Goal: Task Accomplishment & Management: Complete application form

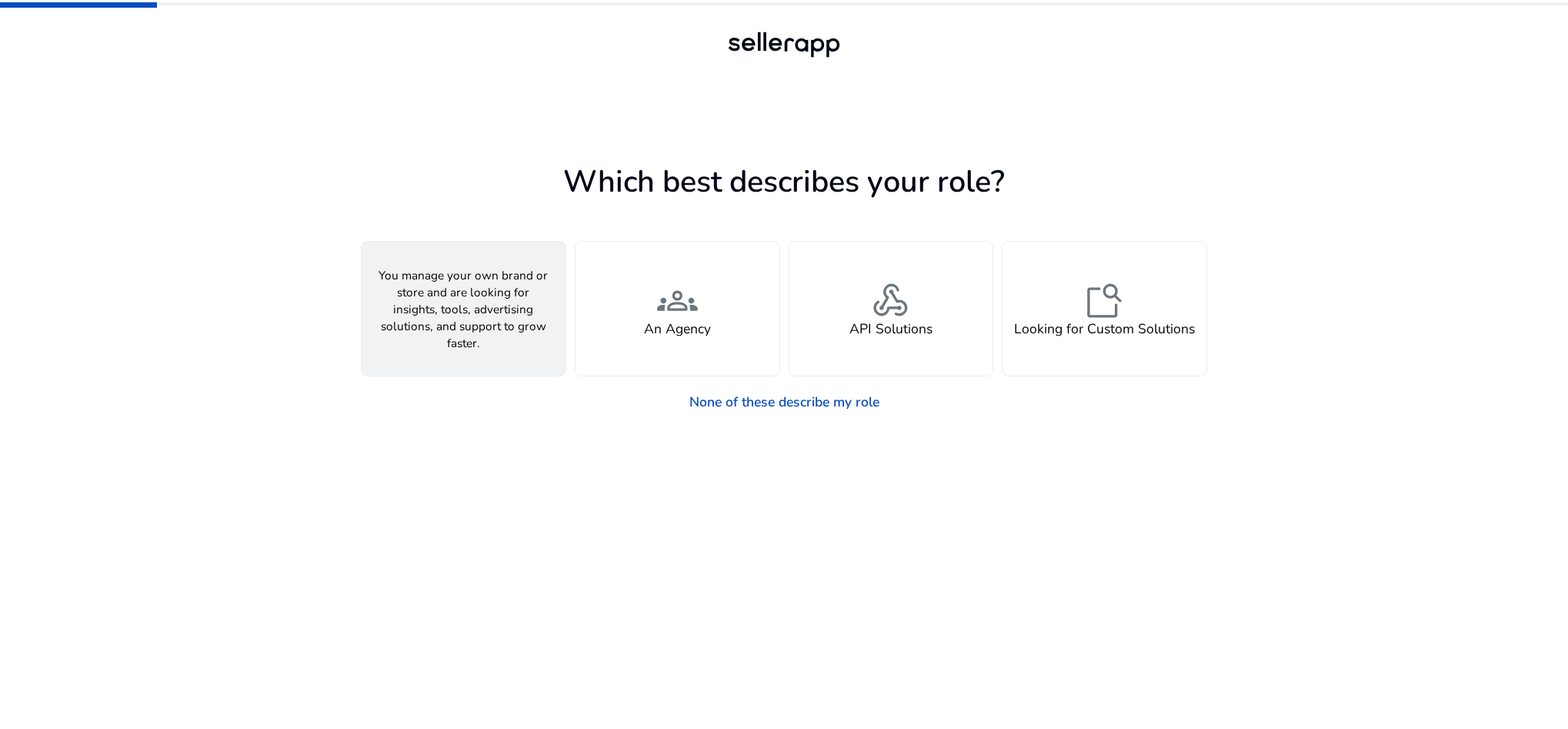
click at [483, 318] on span "person" at bounding box center [463, 301] width 41 height 41
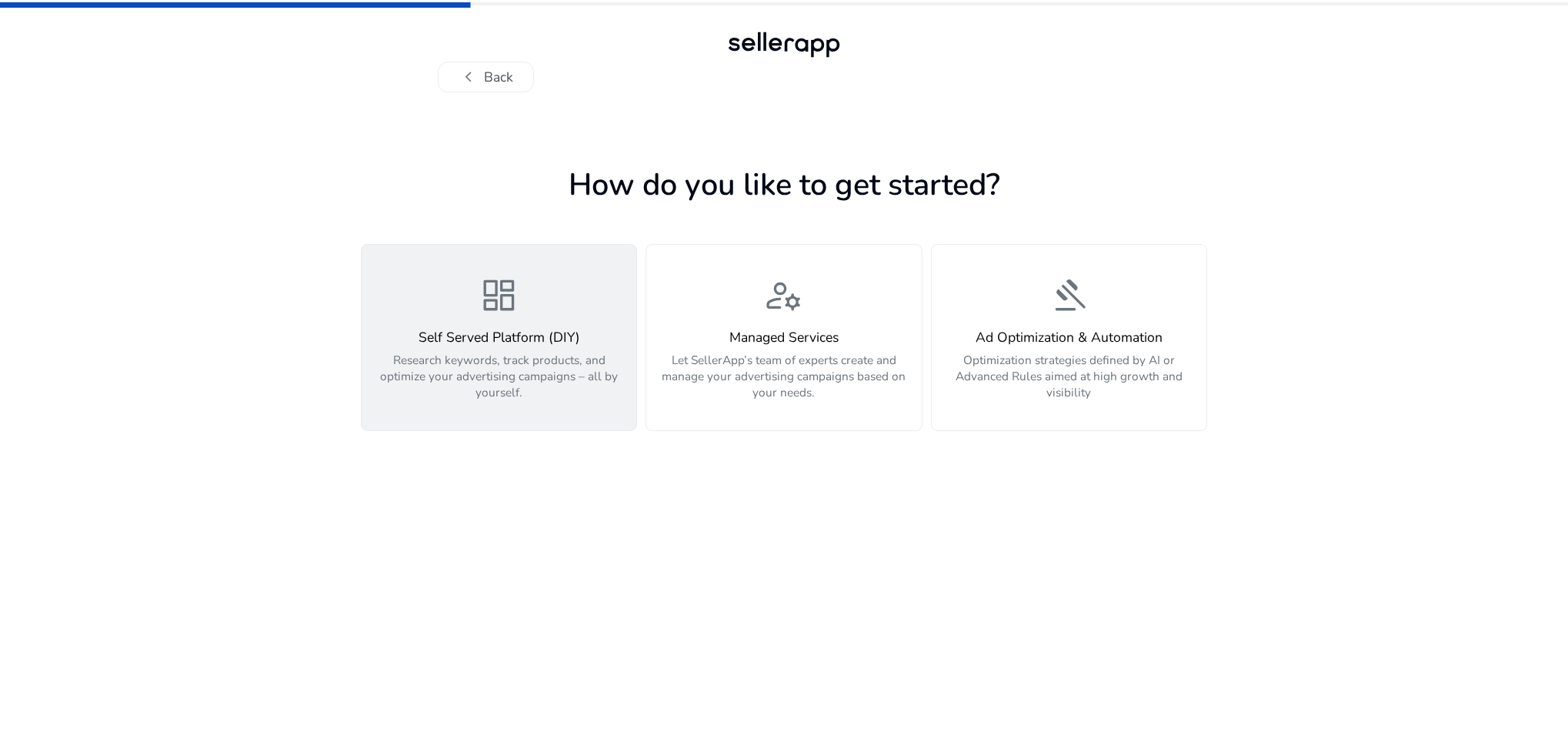
click at [518, 345] on h4 "Self Served Platform (DIY)" at bounding box center [498, 337] width 255 height 16
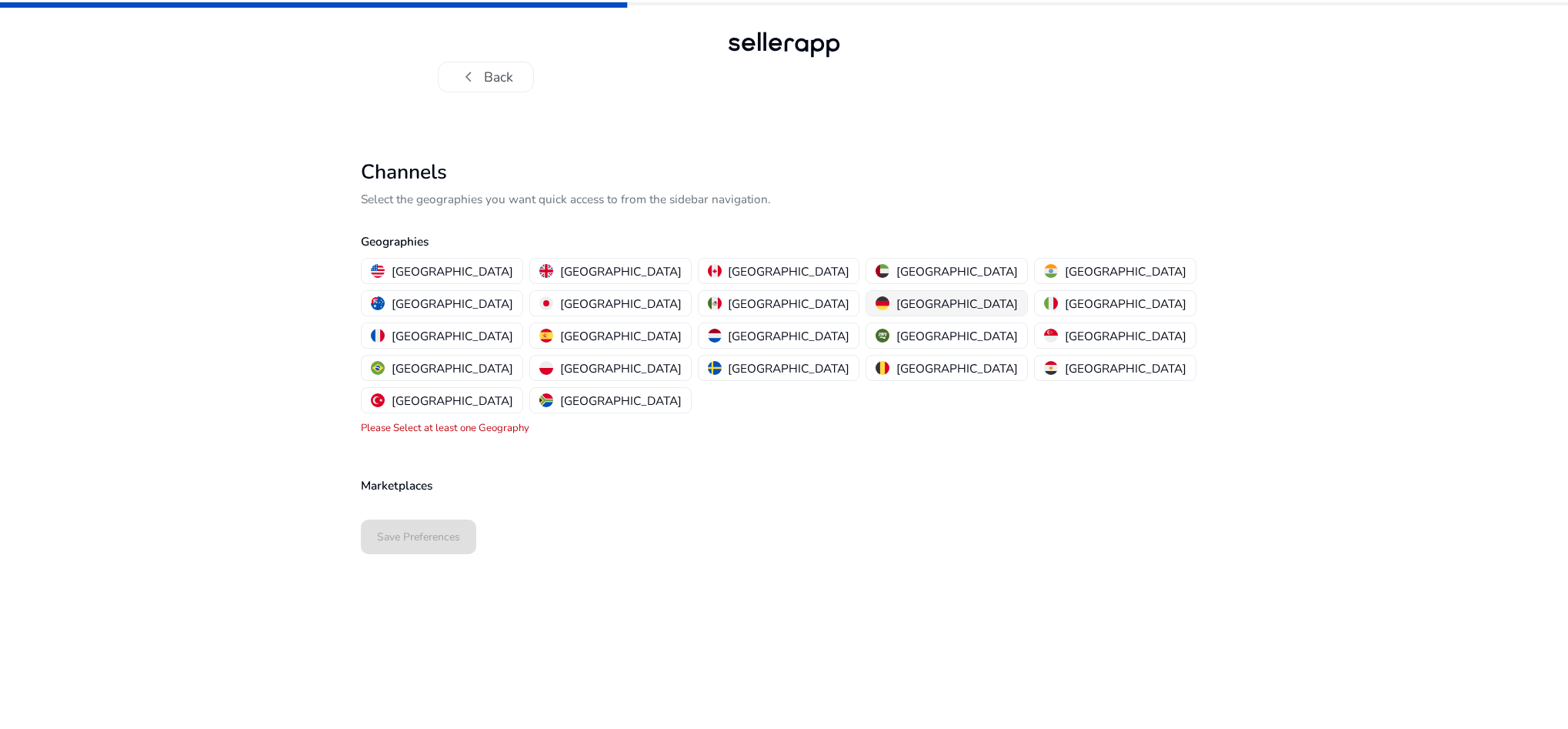
click at [896, 307] on p "[GEOGRAPHIC_DATA]" at bounding box center [957, 303] width 122 height 16
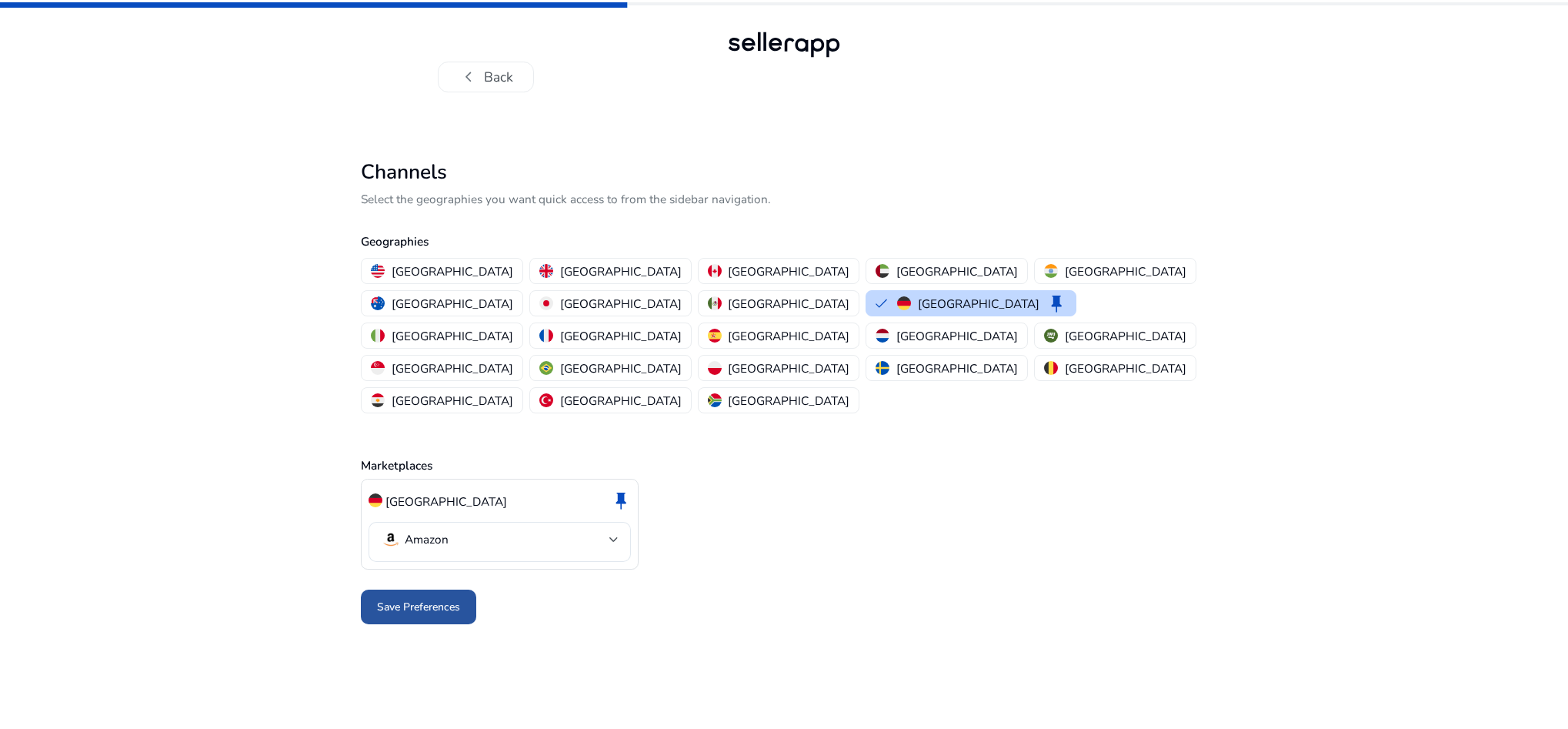
click at [427, 599] on span "Save Preferences" at bounding box center [419, 606] width 83 height 16
click at [576, 606] on app-marketplace "Channels Select the geographies you want quick access to from the sidebar navig…" at bounding box center [784, 445] width 847 height 569
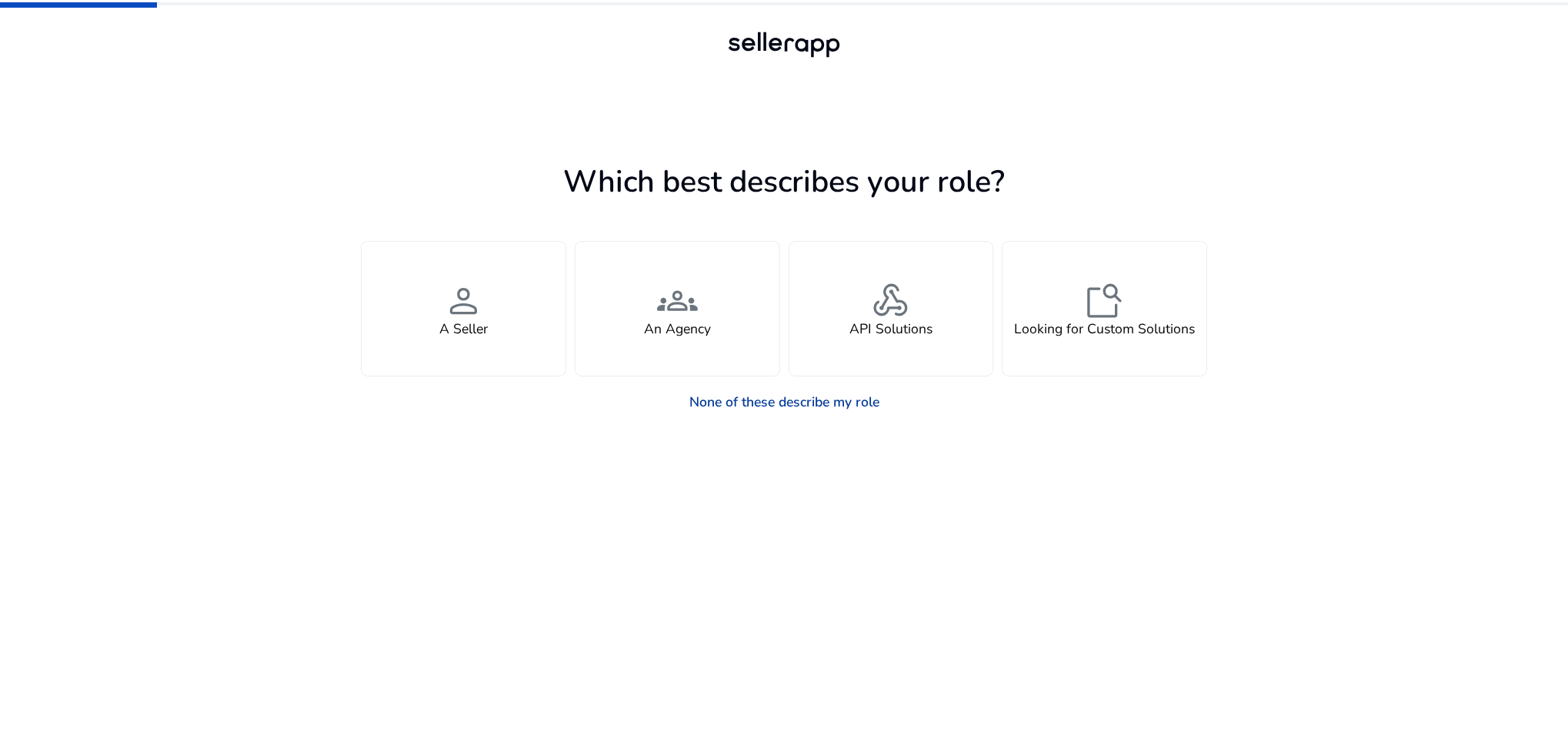
click at [740, 402] on link "None of these describe my role" at bounding box center [784, 401] width 217 height 34
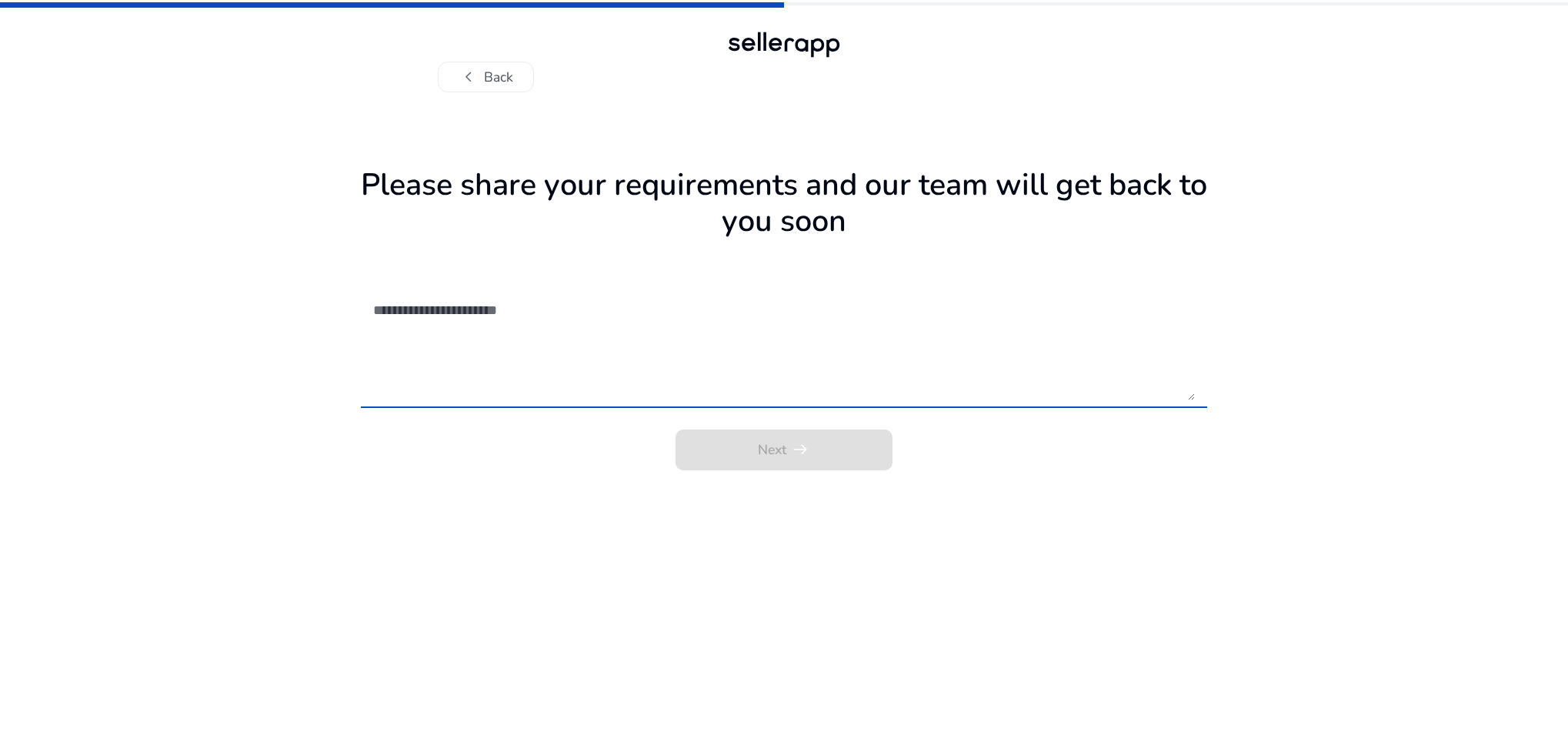
click at [443, 300] on textarea at bounding box center [784, 344] width 822 height 112
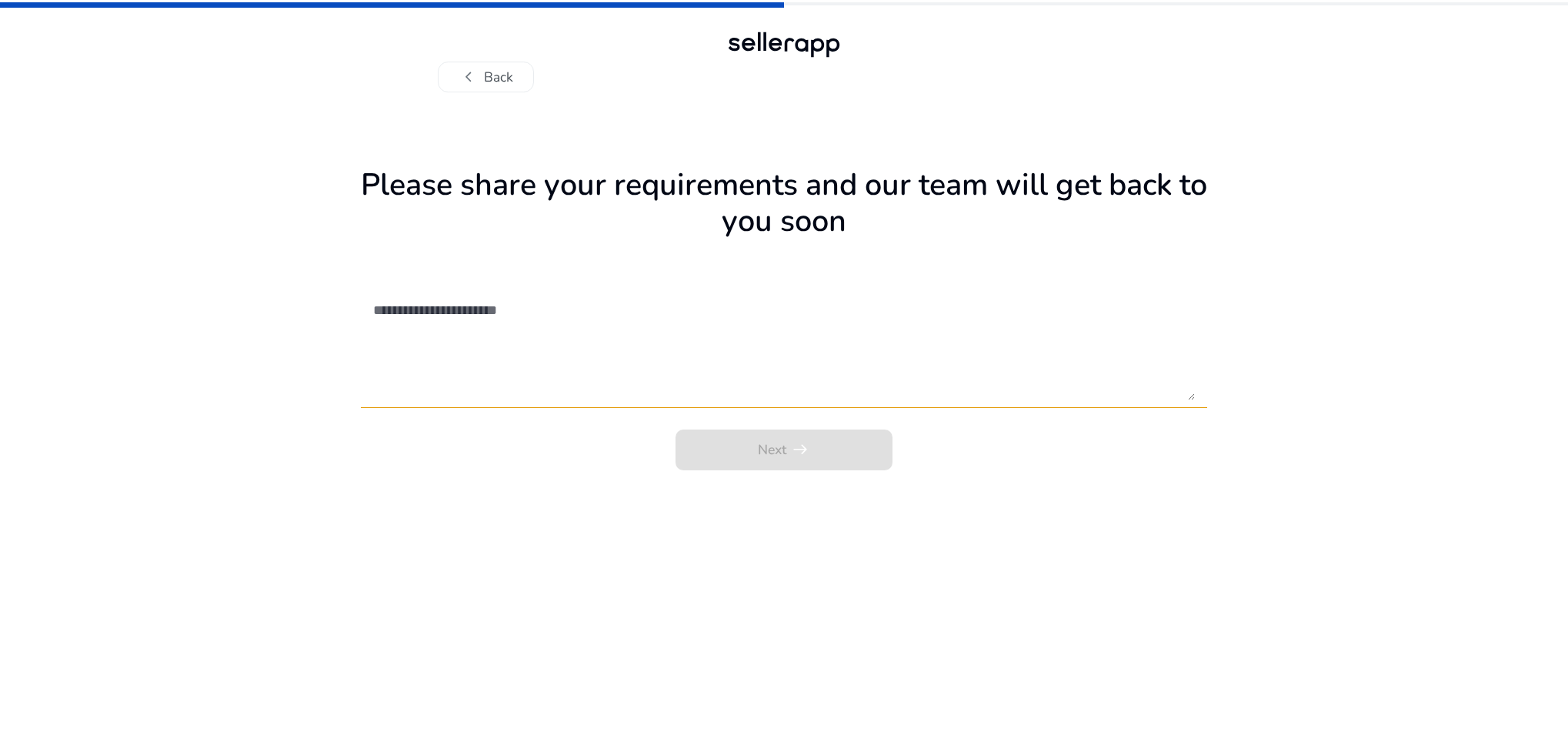
drag, startPoint x: 924, startPoint y: 231, endPoint x: 704, endPoint y: 216, distance: 220.5
click at [704, 216] on h1 "Please share your requirements and our team will get back to you soon" at bounding box center [784, 203] width 847 height 73
click at [462, 81] on span "chevron_left" at bounding box center [468, 77] width 20 height 20
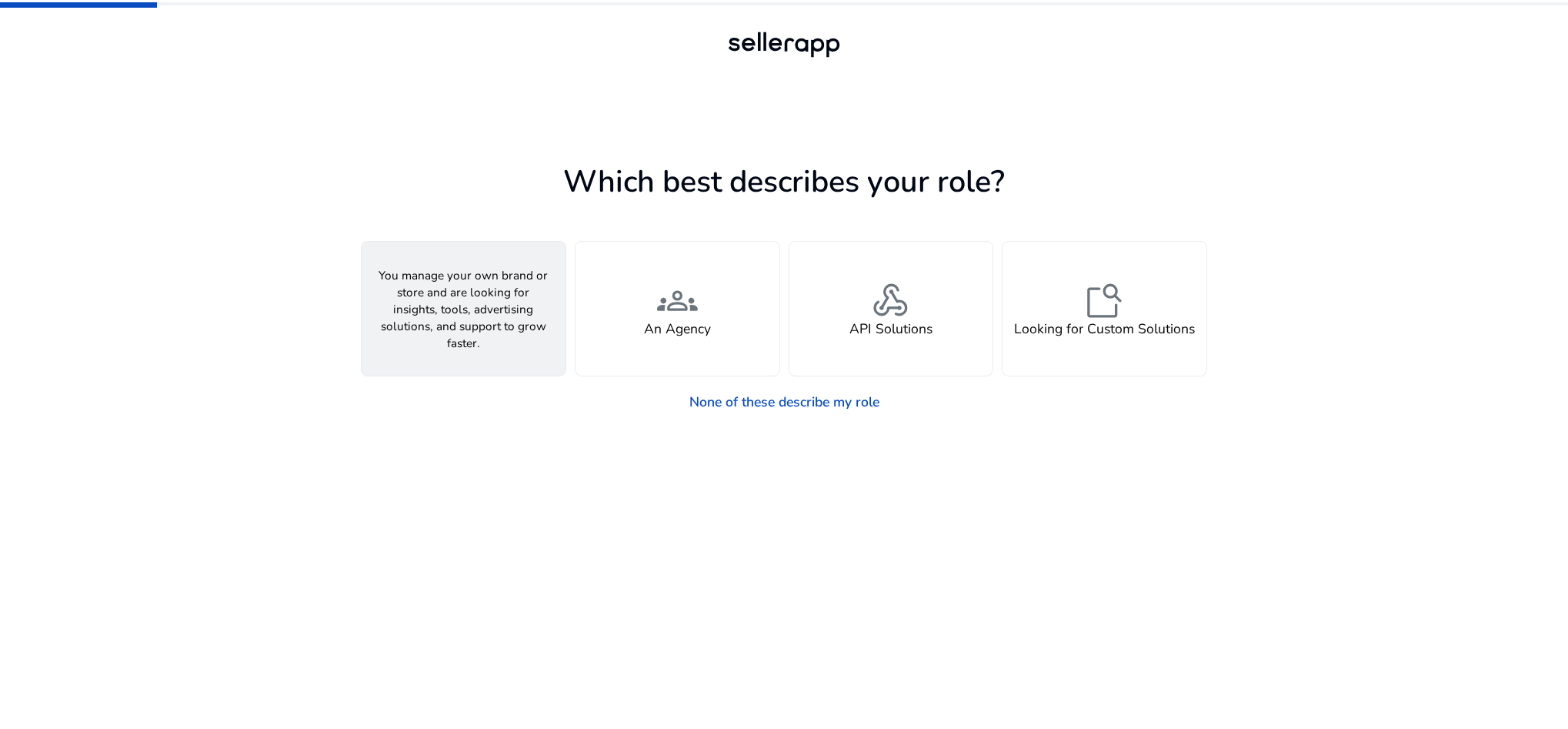
click at [473, 317] on span "person" at bounding box center [463, 301] width 41 height 41
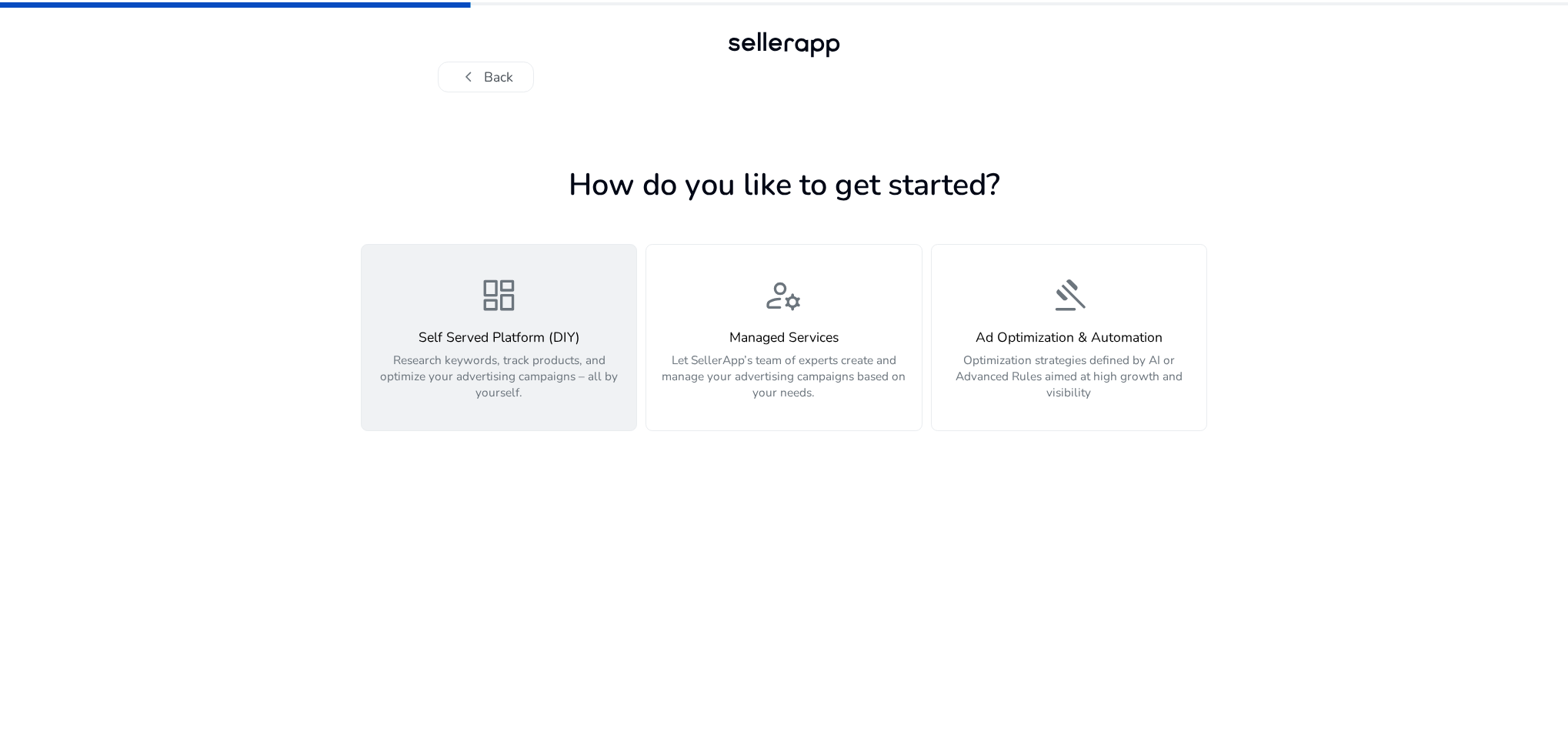
click at [503, 316] on span "dashboard" at bounding box center [498, 295] width 41 height 41
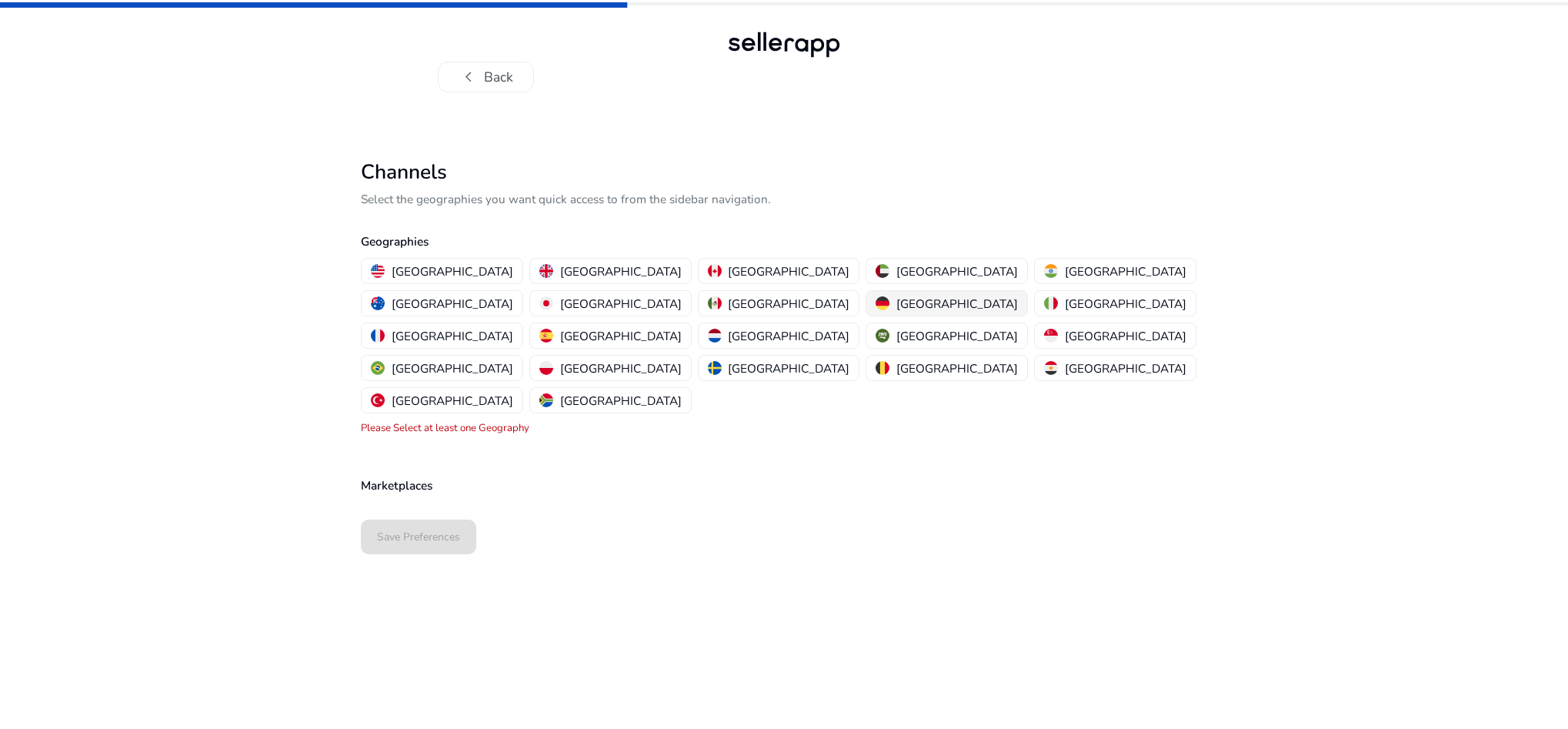
click at [896, 305] on p "[GEOGRAPHIC_DATA]" at bounding box center [957, 303] width 122 height 16
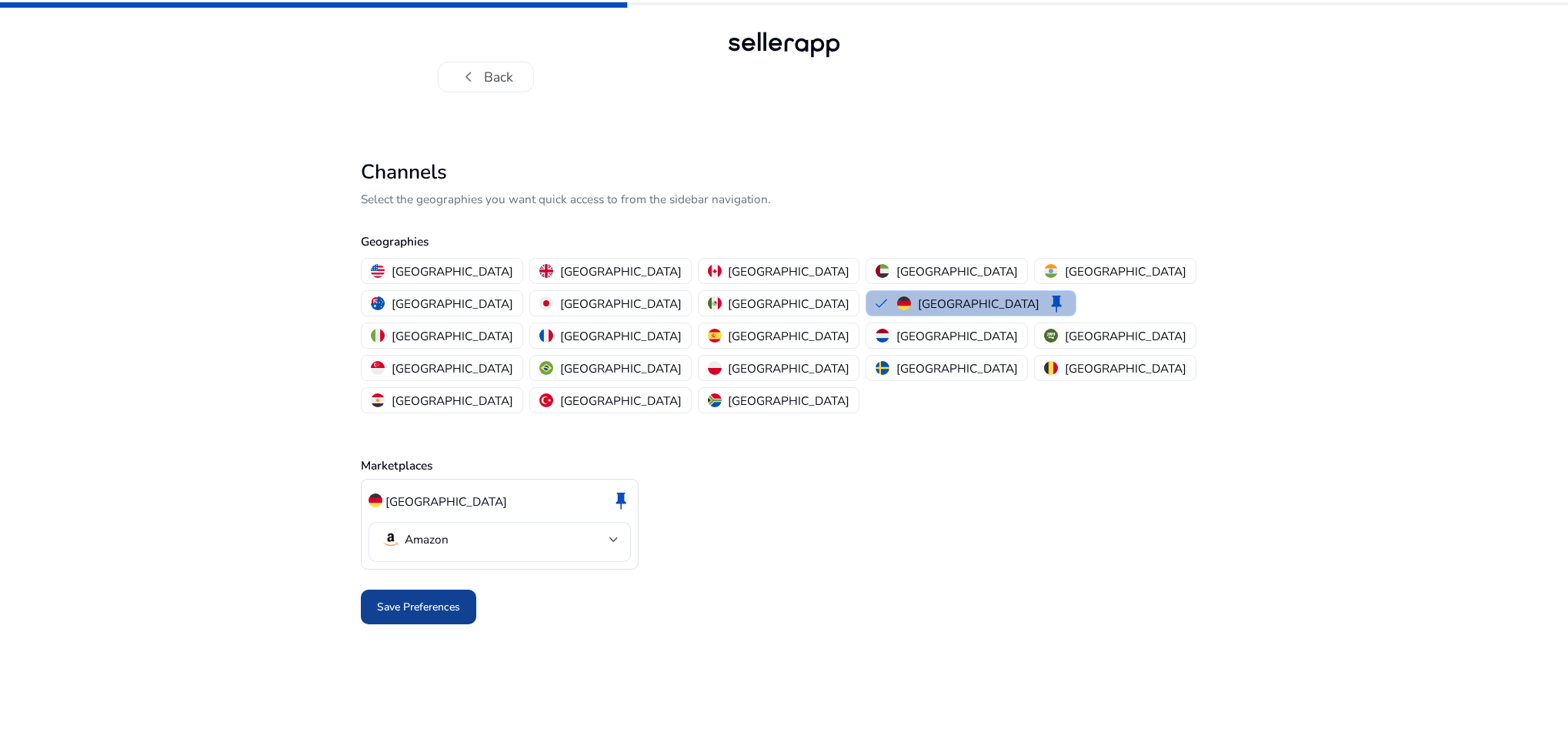
click at [438, 599] on span "Save Preferences" at bounding box center [419, 606] width 83 height 16
